Goal: Book appointment/travel/reservation

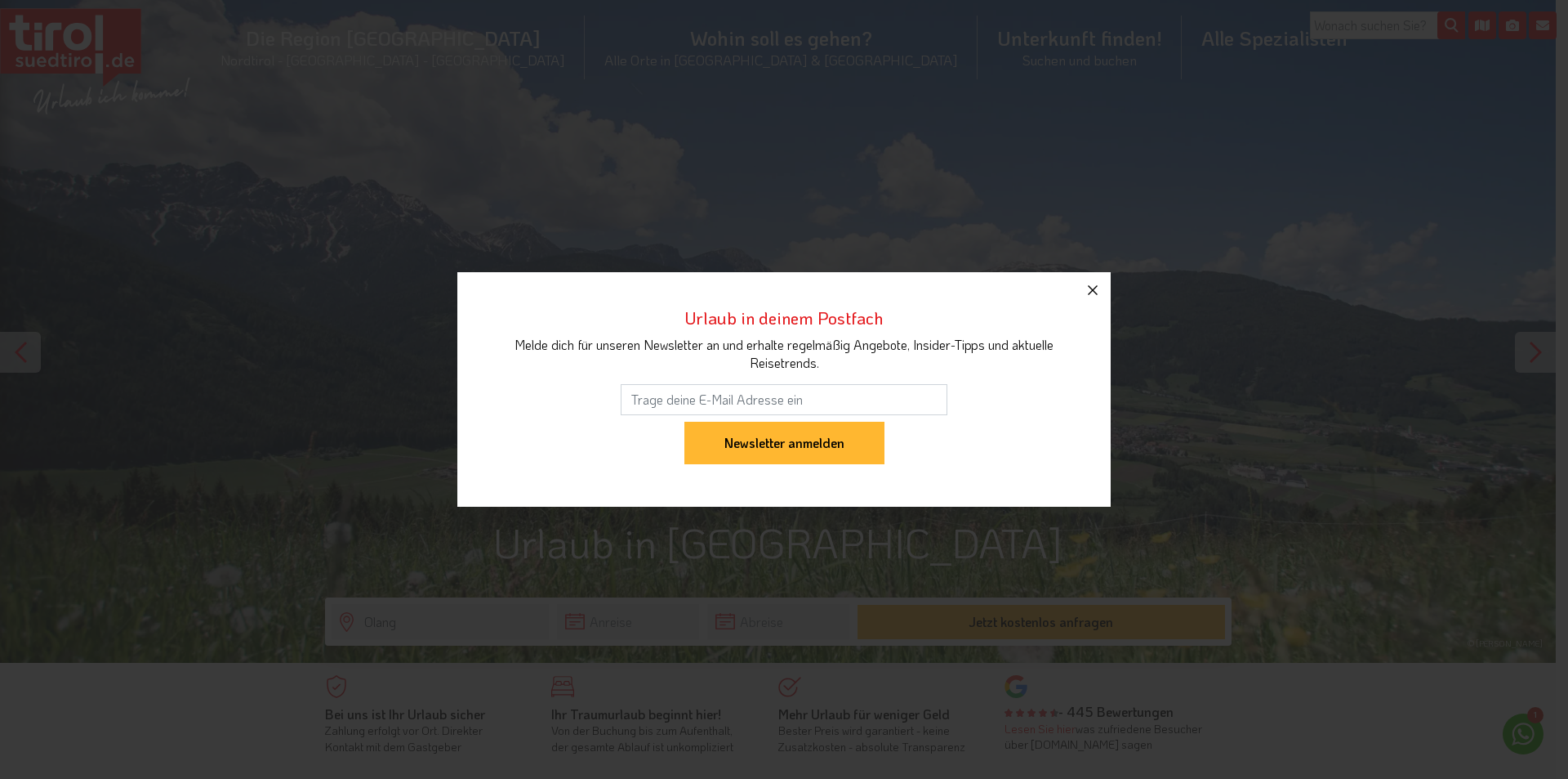
click at [1090, 287] on icon "button" at bounding box center [1093, 289] width 9 height 9
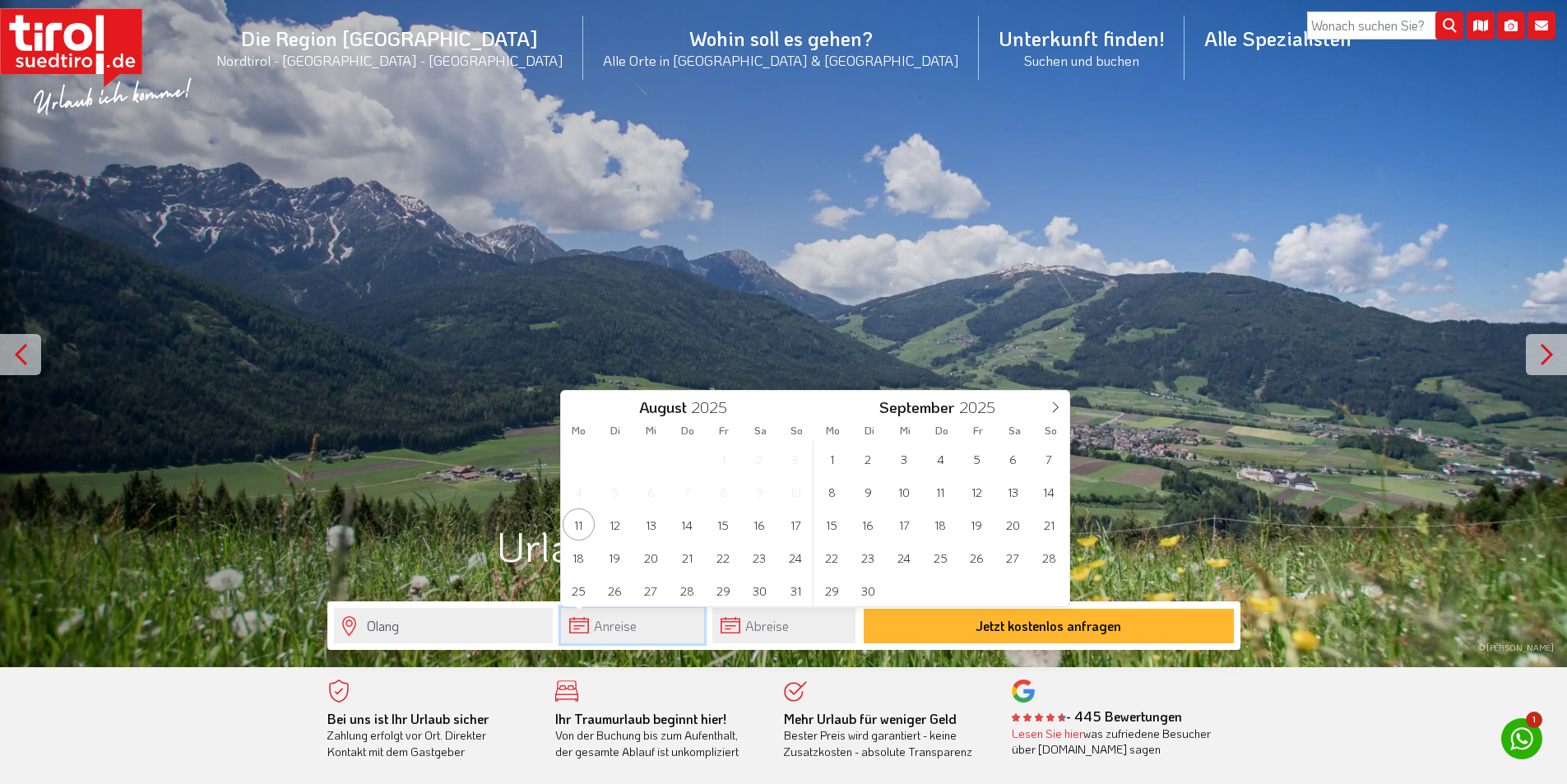
click at [609, 633] on input "text" at bounding box center [632, 625] width 143 height 35
click at [1058, 405] on icon at bounding box center [1055, 407] width 11 height 11
click at [1056, 407] on icon at bounding box center [1055, 407] width 11 height 11
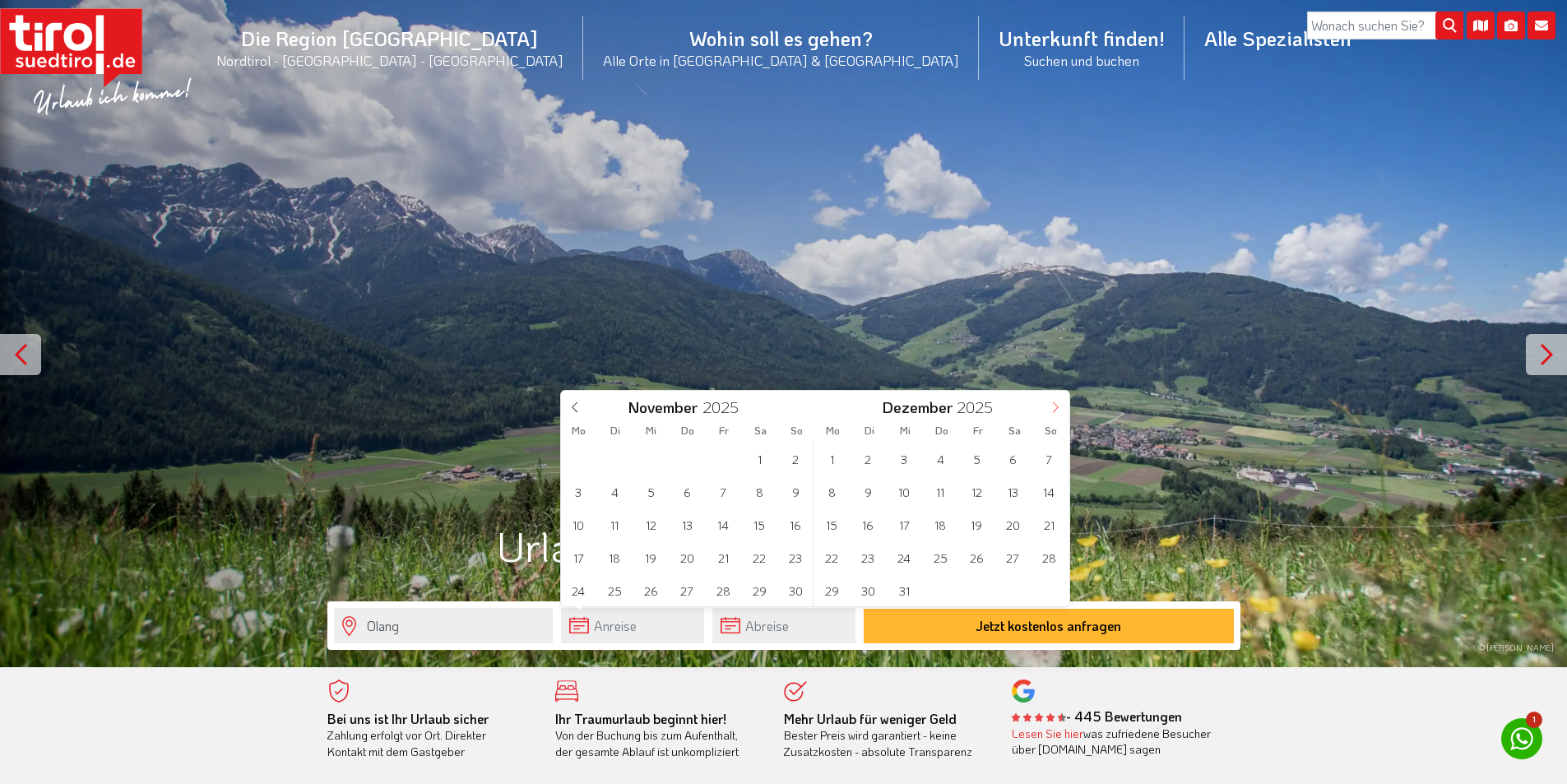
type input "2026"
click at [1056, 407] on icon at bounding box center [1055, 407] width 11 height 11
type input "2026"
click at [1046, 519] on span "15" at bounding box center [1049, 524] width 32 height 32
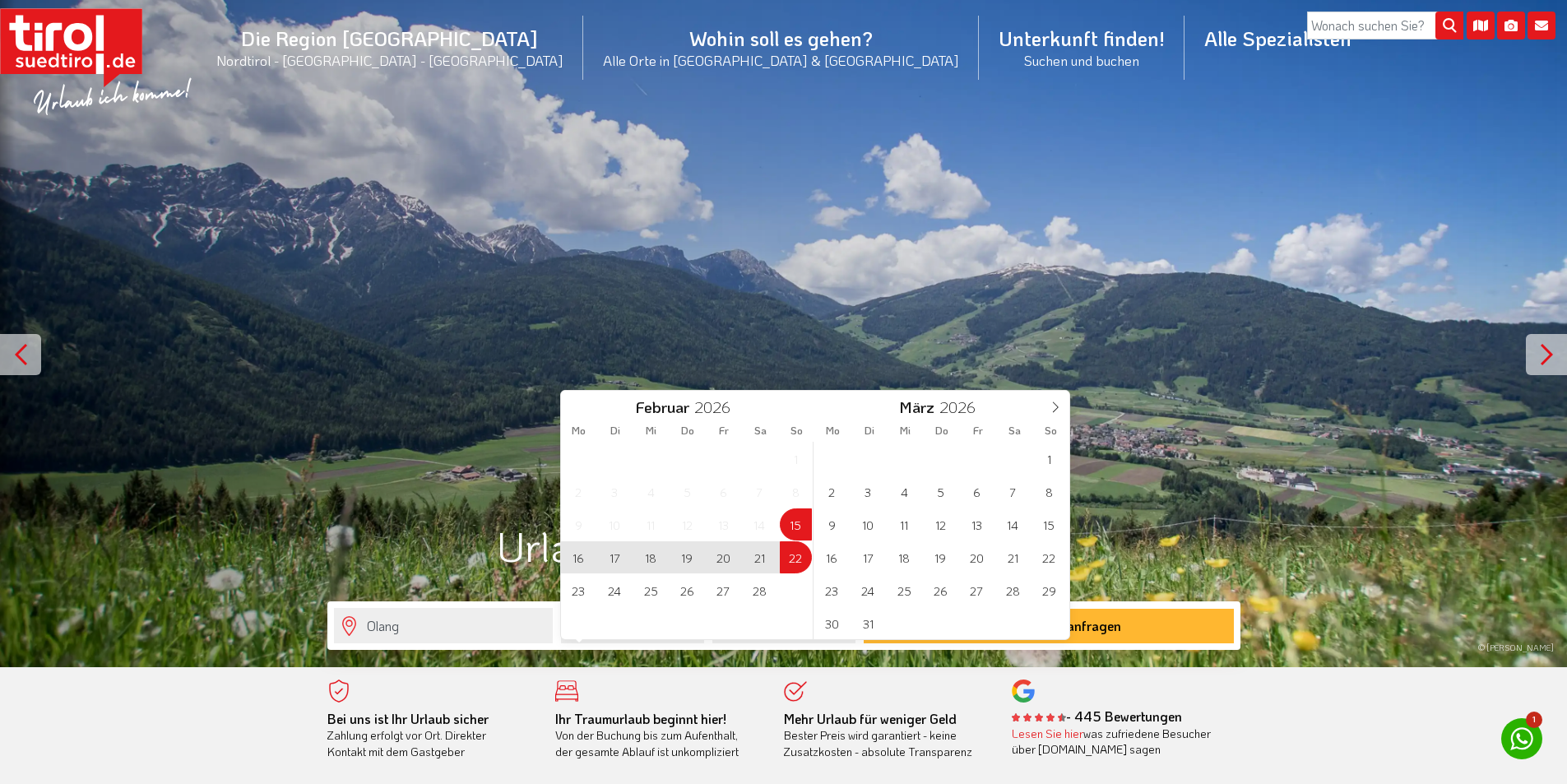
click at [798, 558] on span "22" at bounding box center [796, 557] width 32 height 32
type input "[DATE]"
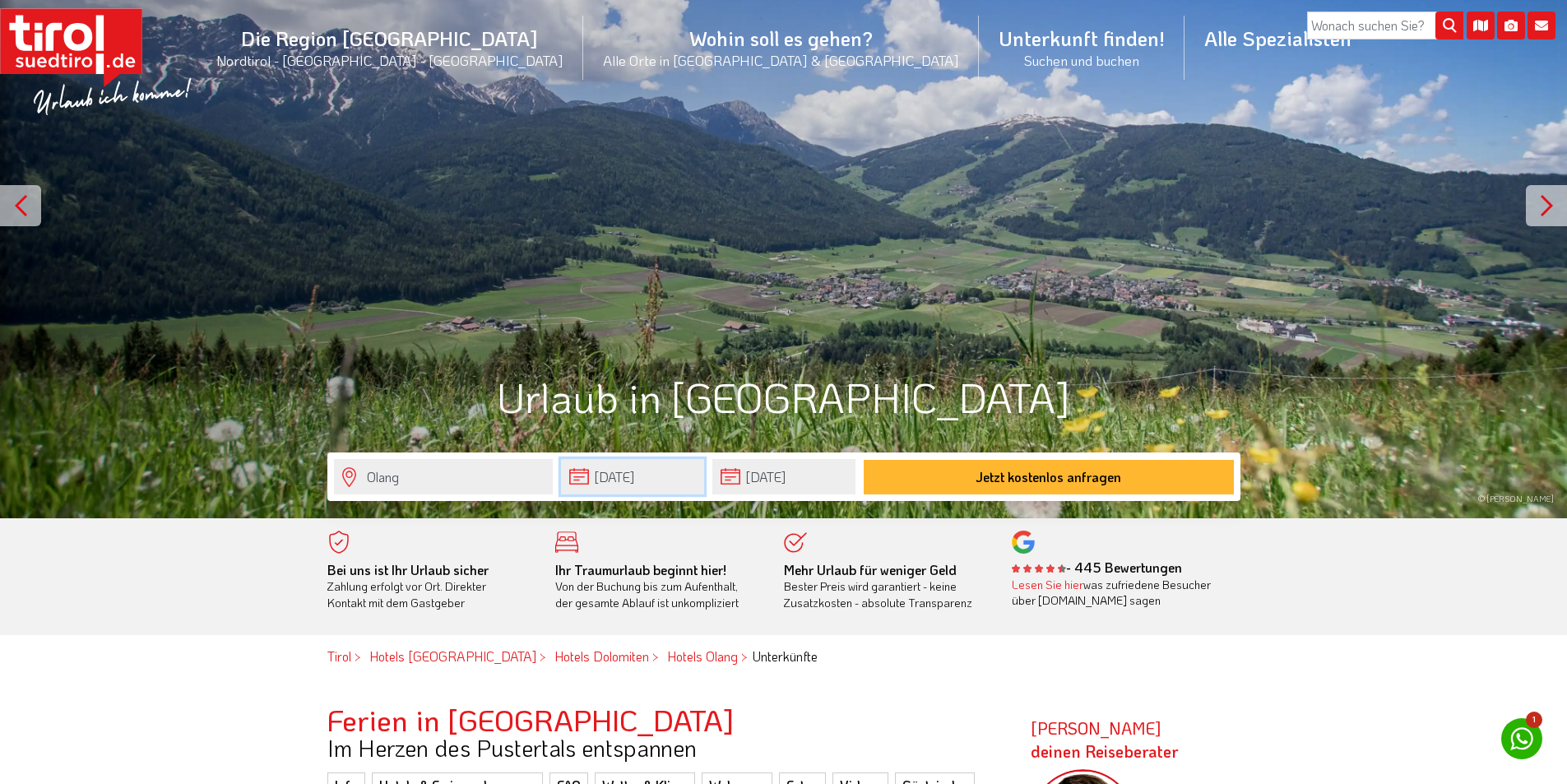
scroll to position [165, 0]
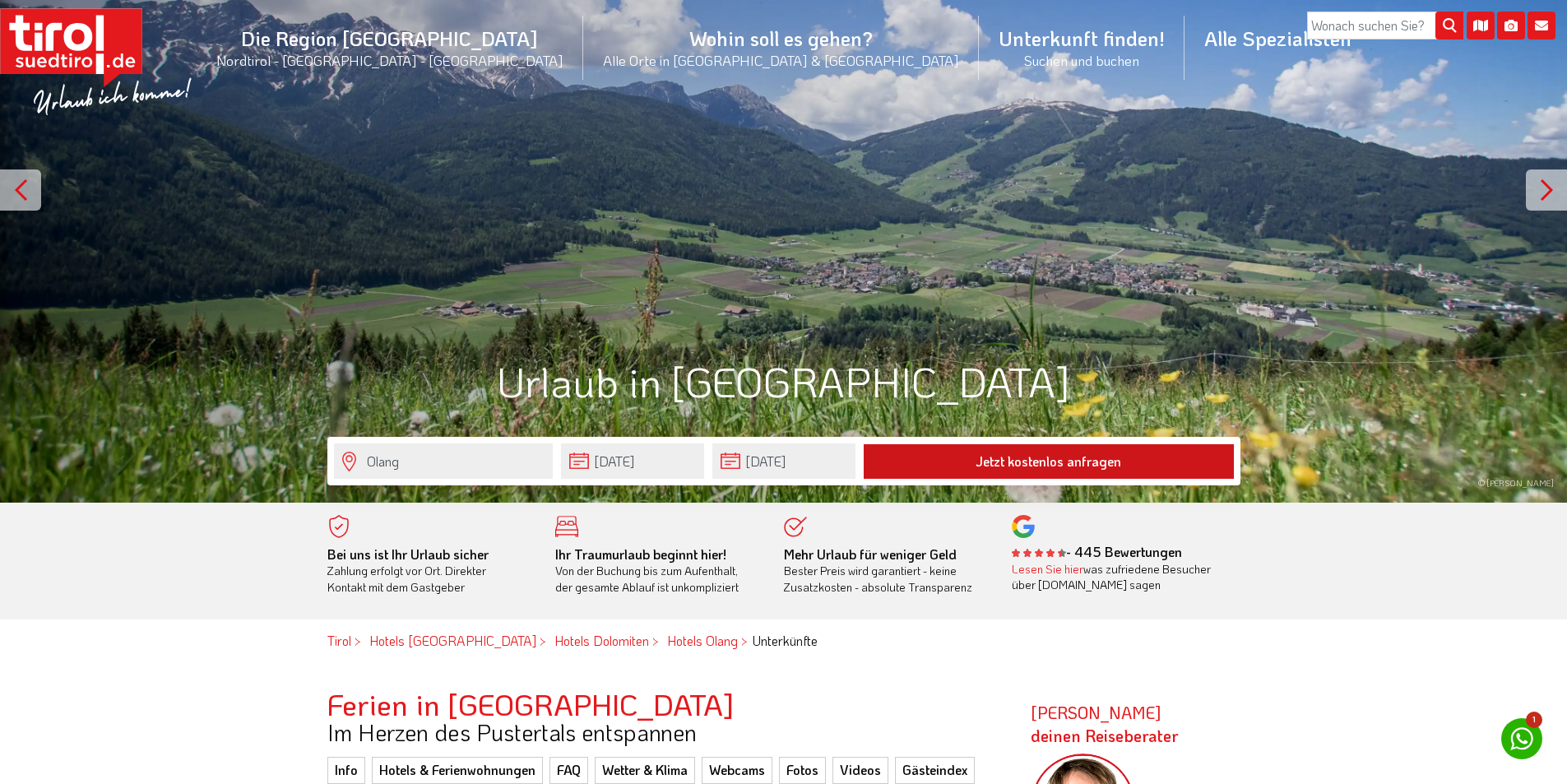
click at [991, 462] on button "Jetzt kostenlos anfragen" at bounding box center [1048, 462] width 370 height 35
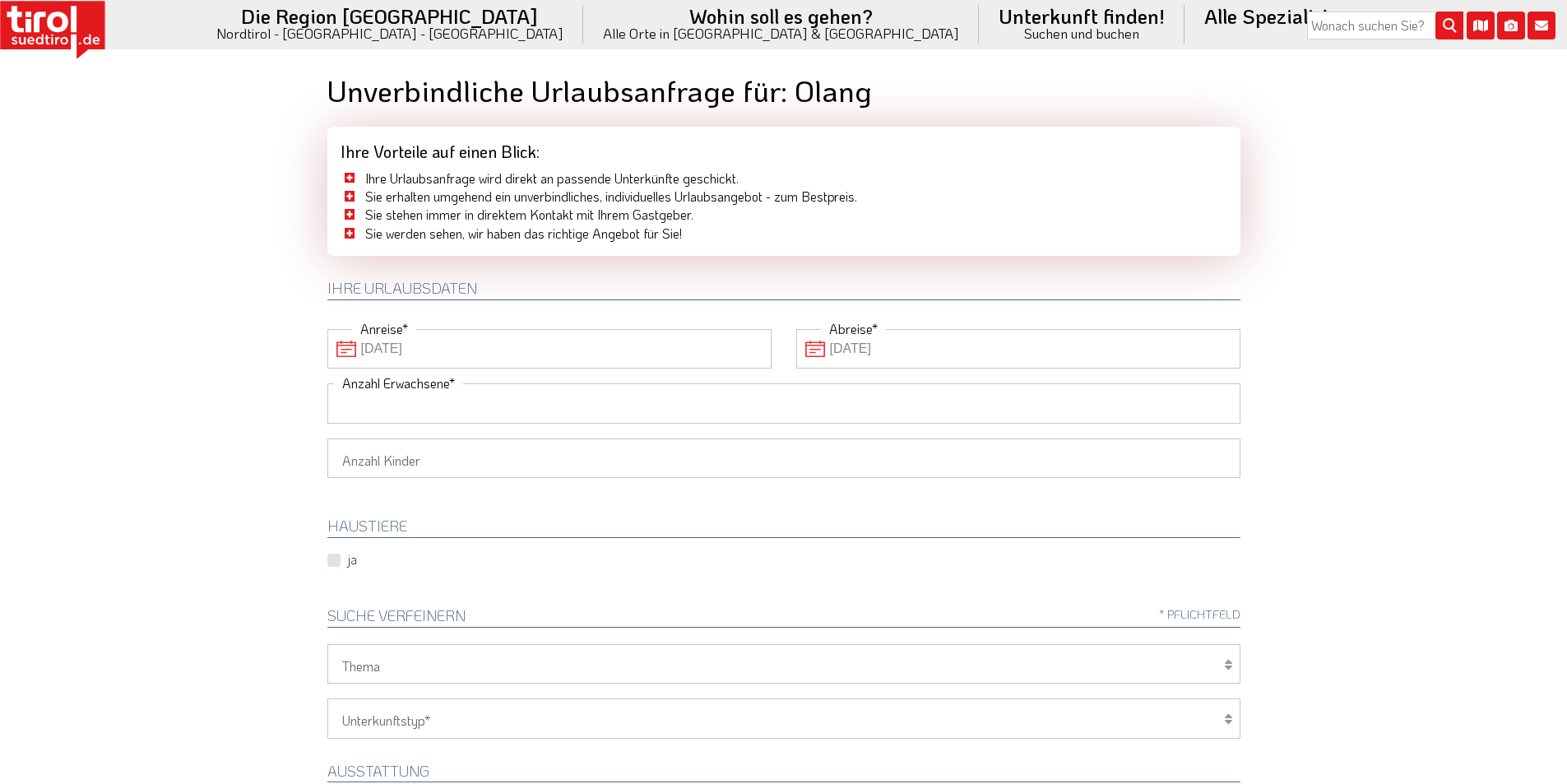
click at [449, 404] on input "Anzahl Erwachsene" at bounding box center [784, 403] width 913 height 40
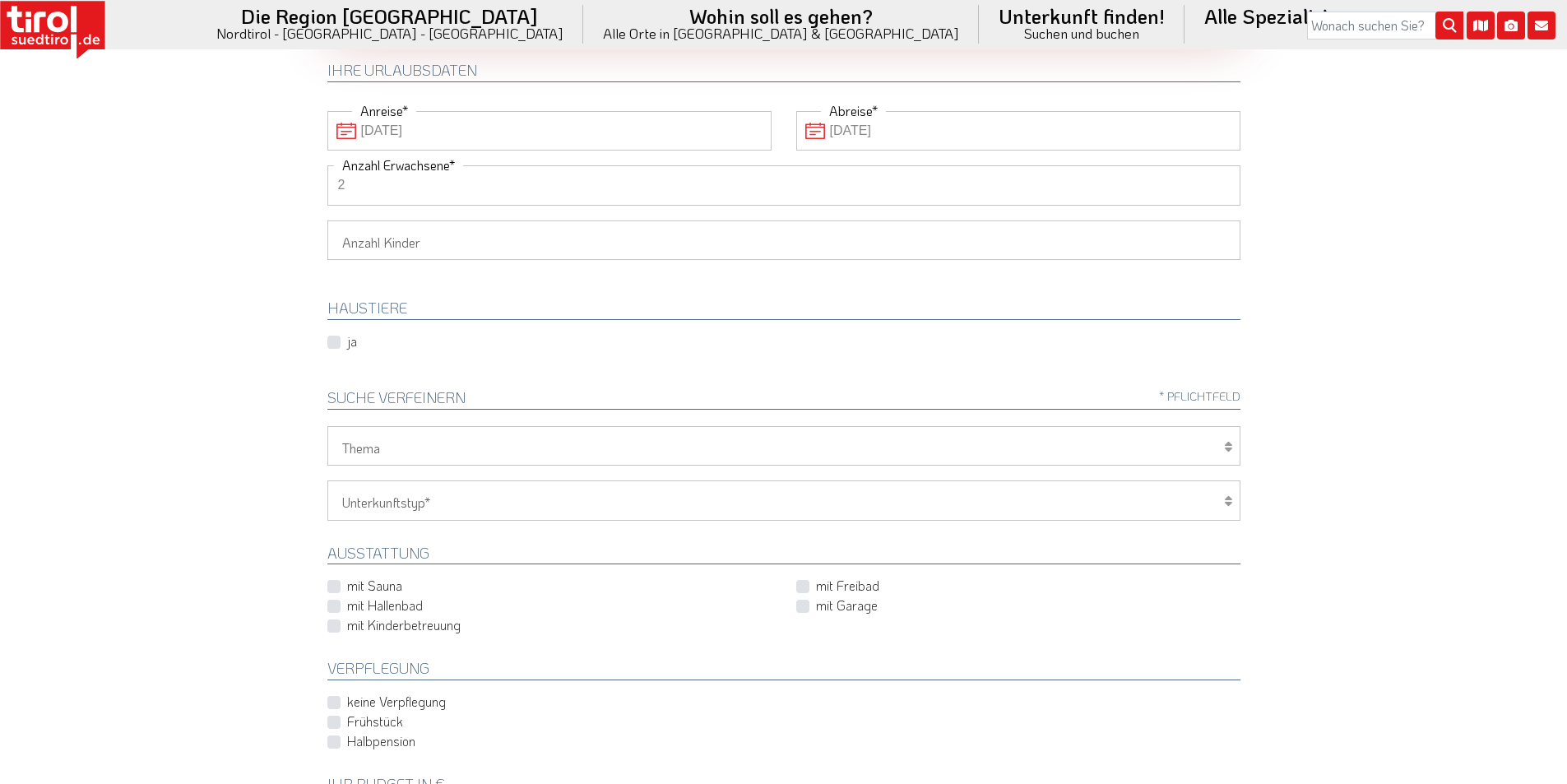
scroll to position [247, 0]
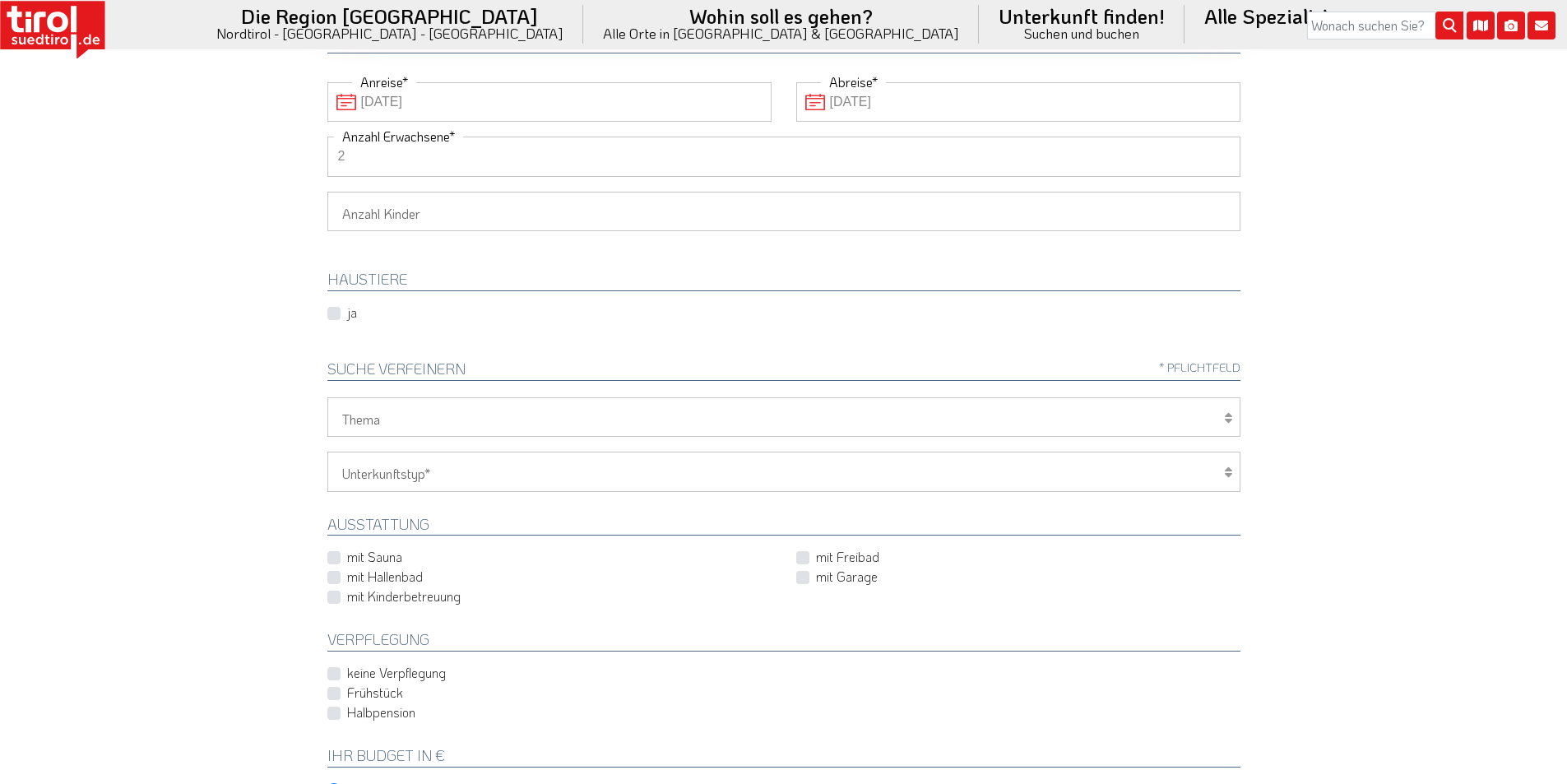
type input "2"
click at [511, 473] on select "Hotel 1-3 Sterne Hotel 4-5 Sterne Ferienwohnung Chalet/Ferienhaus Bauernhöfe" at bounding box center [784, 471] width 913 height 40
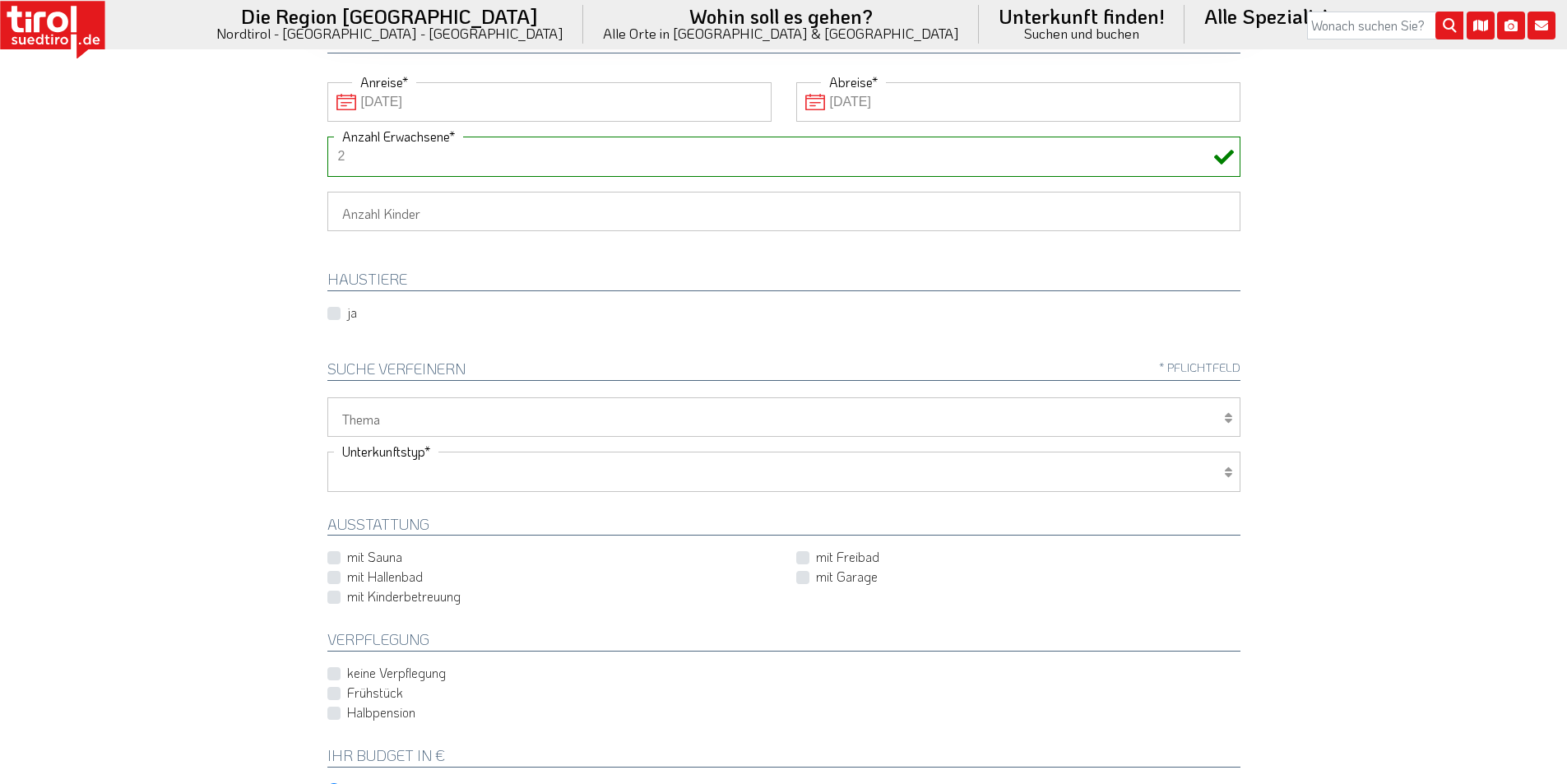
click at [520, 467] on select "Hotel 1-3 Sterne Hotel 4-5 Sterne Ferienwohnung Chalet/Ferienhaus Bauernhöfe" at bounding box center [784, 471] width 913 height 40
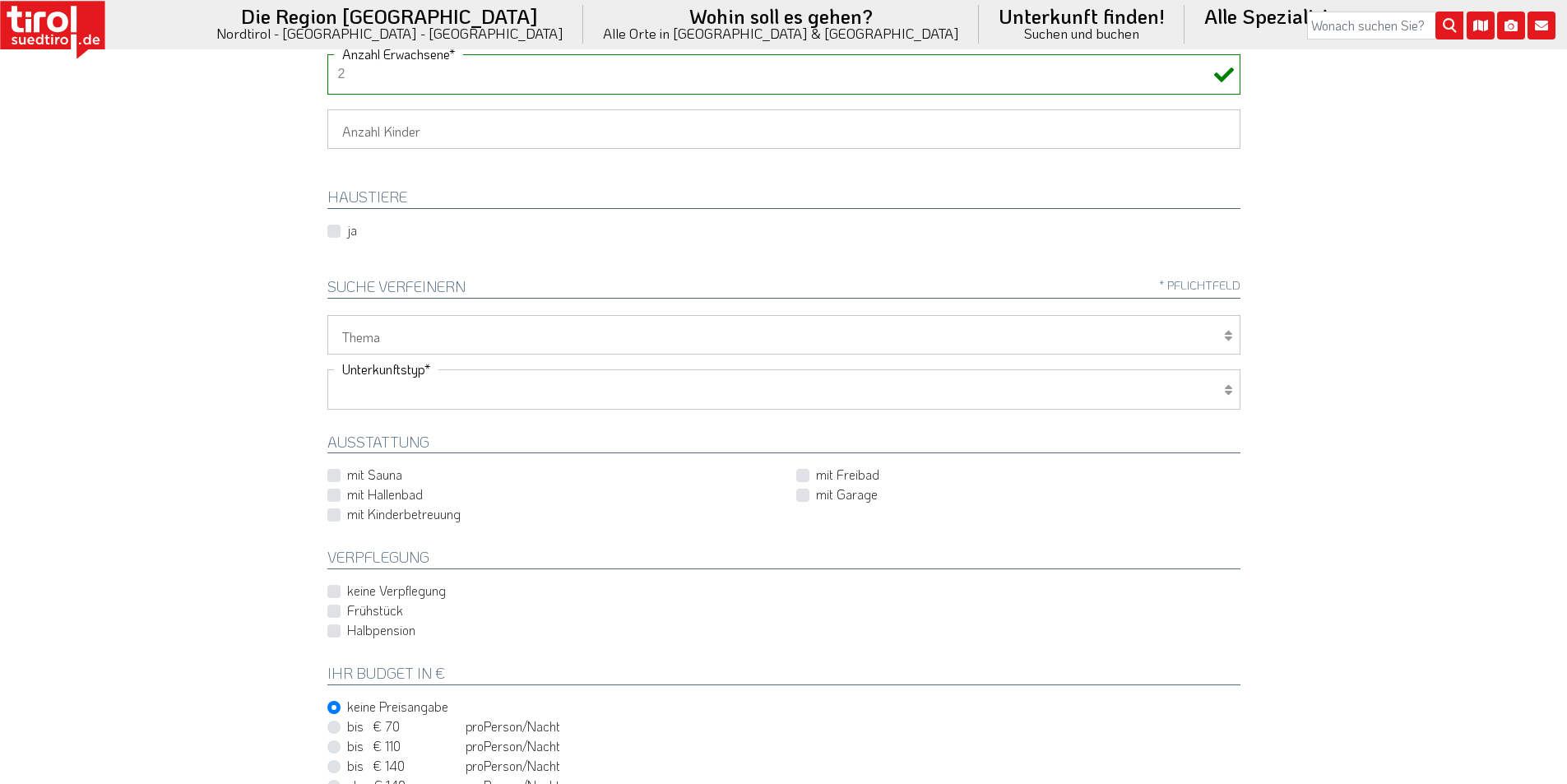
scroll to position [411, 0]
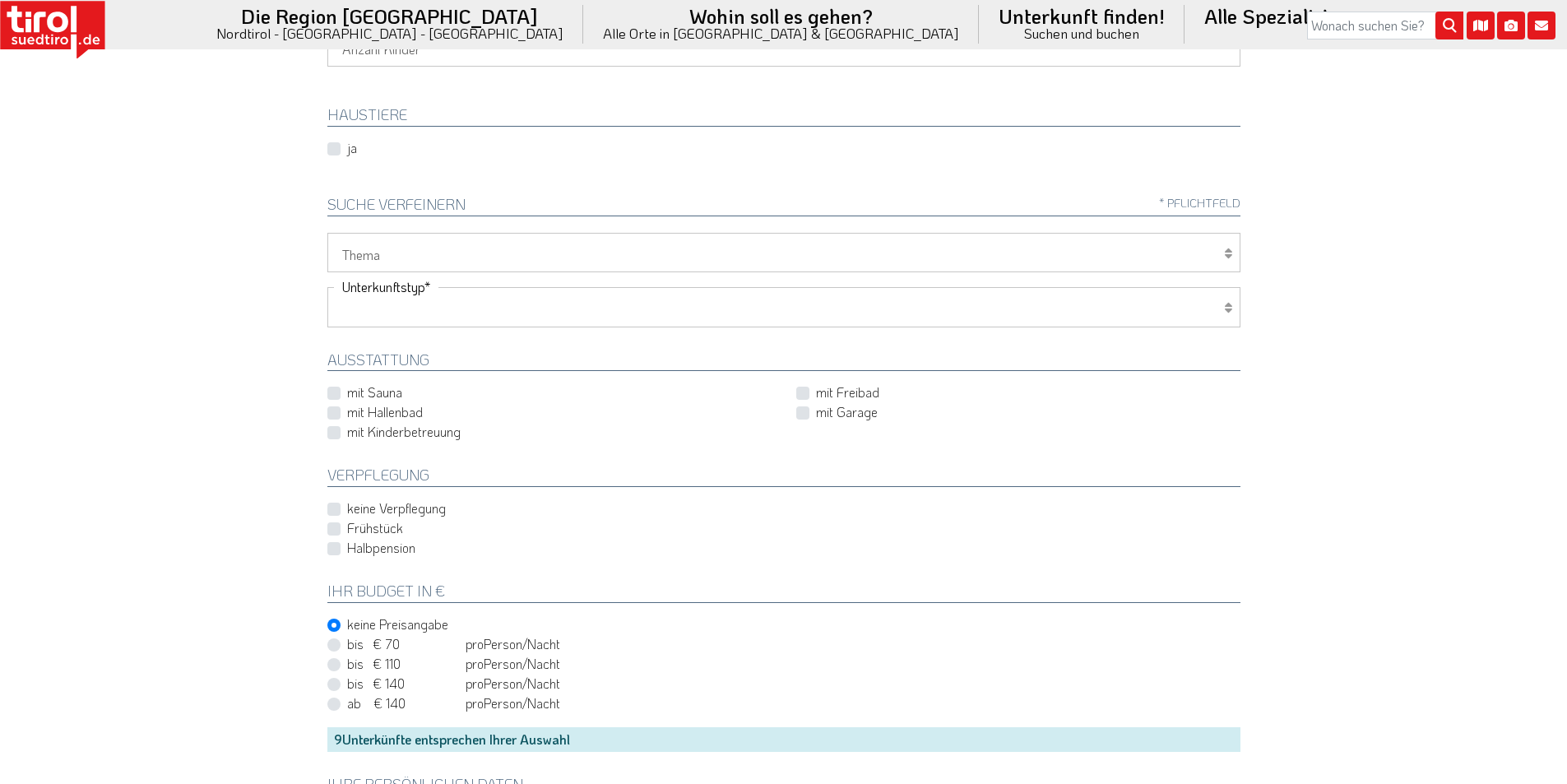
click at [362, 390] on label "mit Sauna" at bounding box center [375, 392] width 55 height 18
click at [362, 390] on input "mit Sauna" at bounding box center [554, 392] width 445 height 10
checkbox input "true"
click at [349, 409] on label "mit Hallenbad" at bounding box center [385, 411] width 76 height 18
click at [349, 409] on input "mit Hallenbad" at bounding box center [554, 411] width 445 height 10
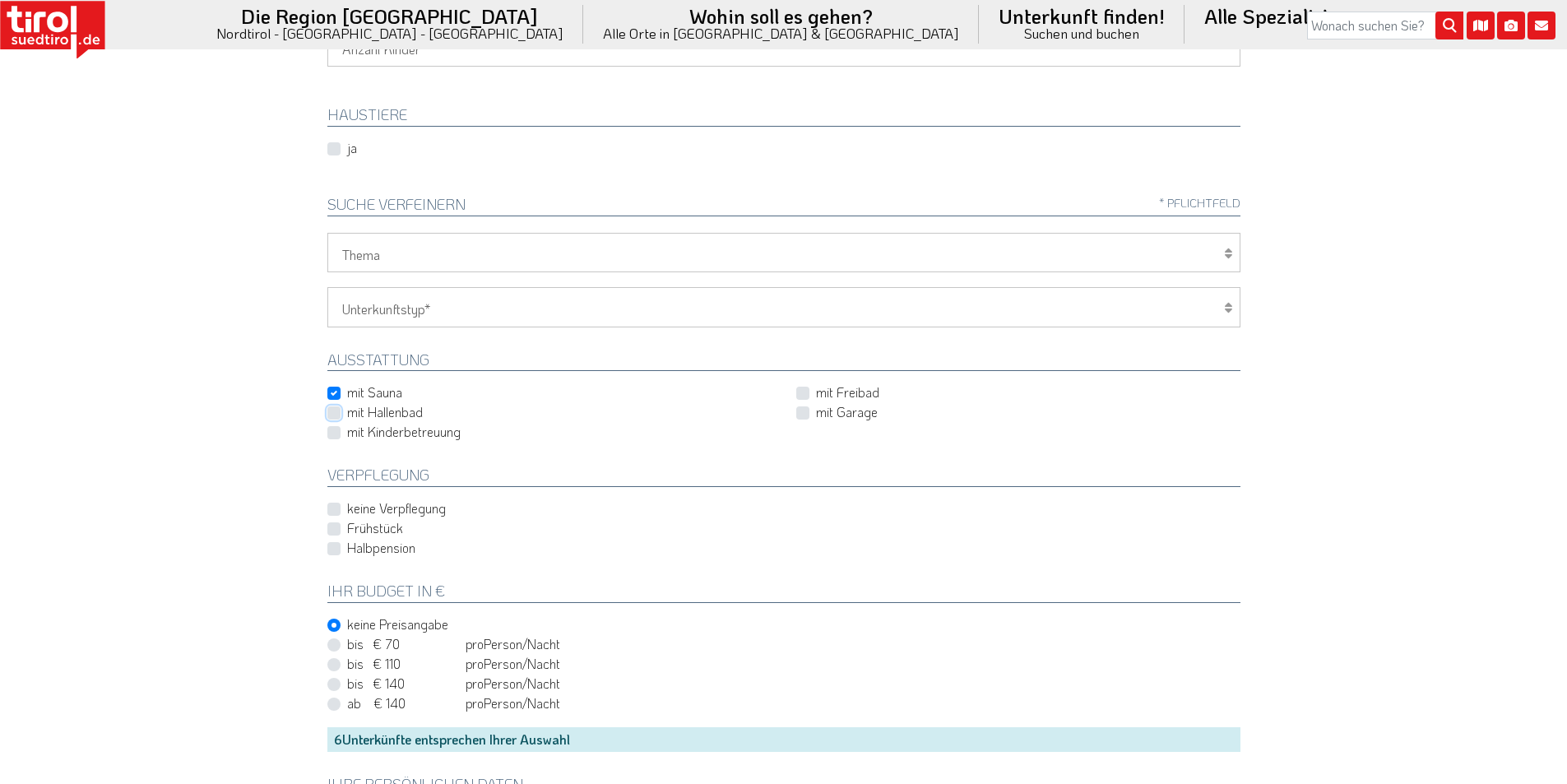
checkbox input "true"
click at [377, 527] on label "Frühstück" at bounding box center [375, 528] width 56 height 18
click at [377, 527] on input "Frühstück" at bounding box center [787, 528] width 913 height 10
click at [361, 529] on label "Frühstück" at bounding box center [375, 528] width 56 height 18
click at [361, 529] on input "Frühstück" at bounding box center [787, 528] width 913 height 10
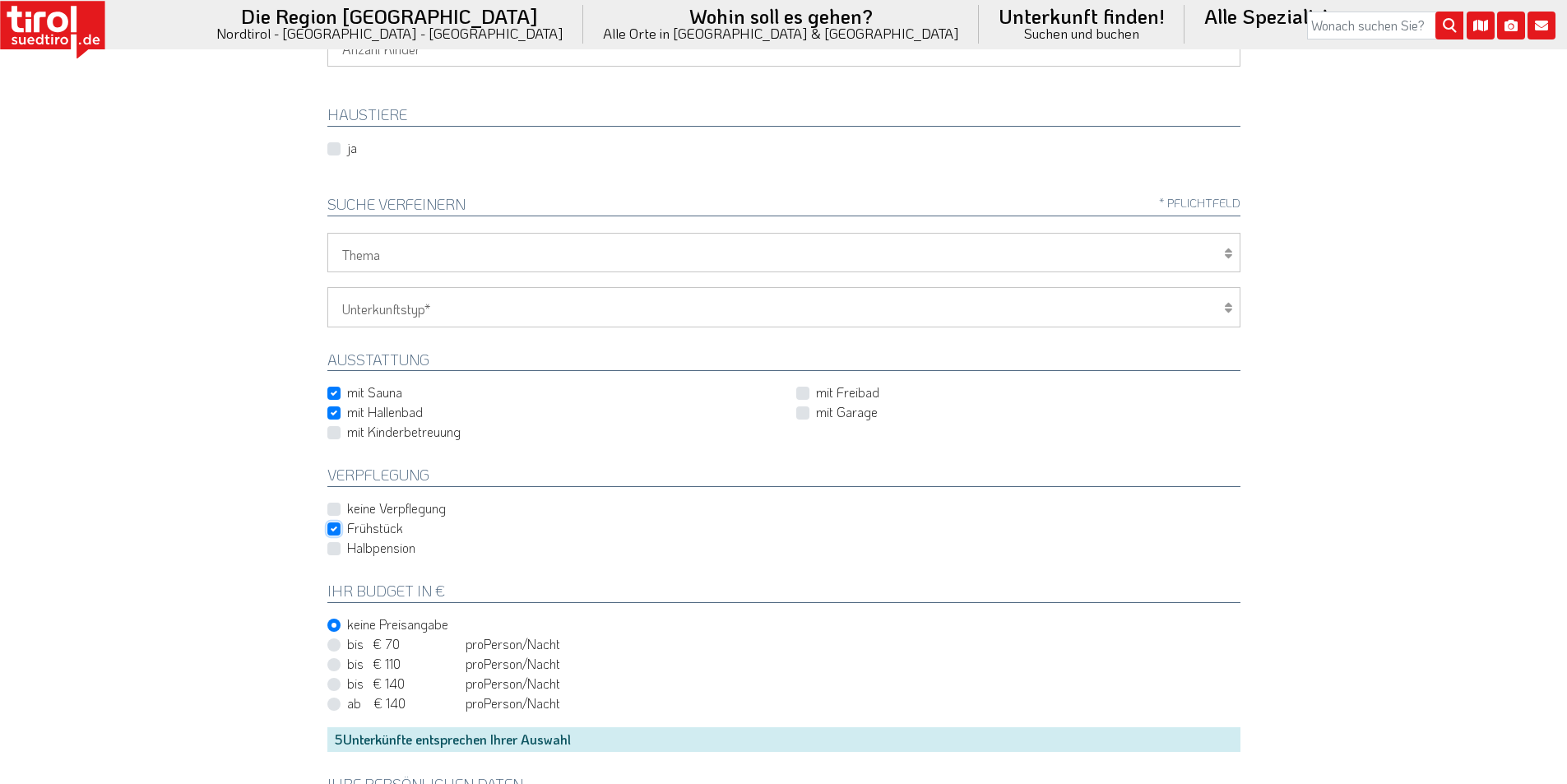
checkbox input "false"
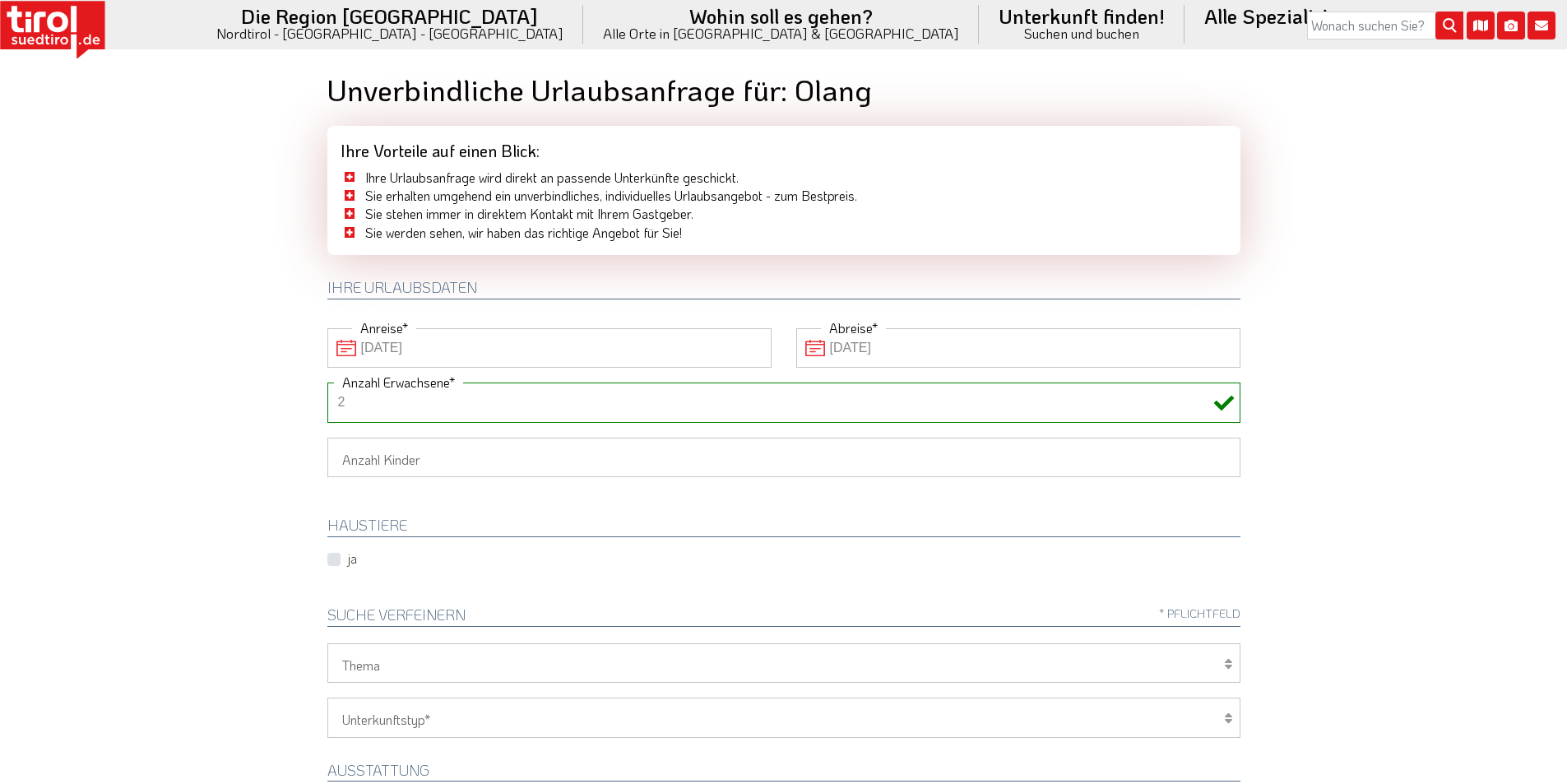
scroll to position [0, 0]
